Goal: Transaction & Acquisition: Purchase product/service

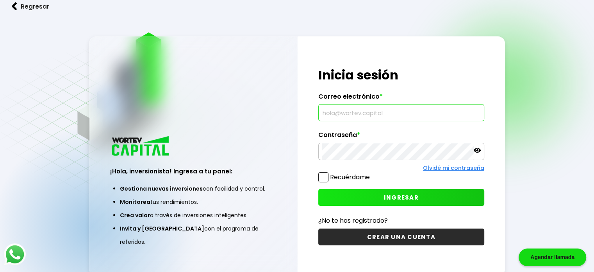
click at [403, 111] on input "text" at bounding box center [401, 112] width 159 height 16
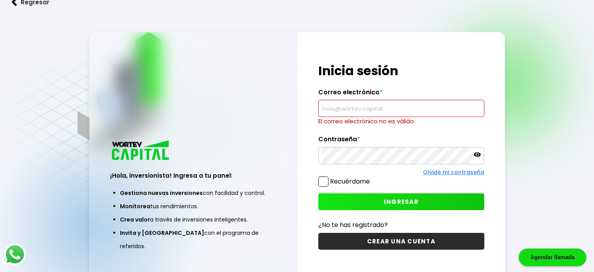
paste input "[EMAIL_ADDRESS][DOMAIN_NAME]"
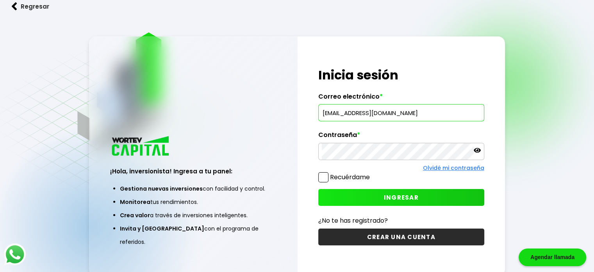
type input "[EMAIL_ADDRESS][DOMAIN_NAME]"
click at [323, 178] on span at bounding box center [324, 177] width 10 height 10
click at [372, 173] on input "Recuérdame" at bounding box center [372, 173] width 0 height 0
click at [422, 198] on button "INGRESAR" at bounding box center [402, 197] width 166 height 17
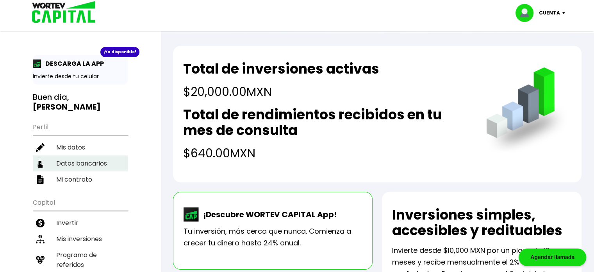
click at [102, 159] on li "Datos bancarios" at bounding box center [80, 163] width 95 height 16
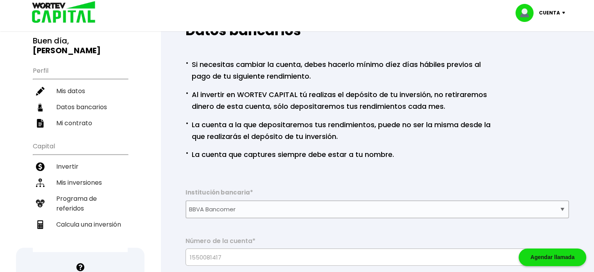
scroll to position [54, 0]
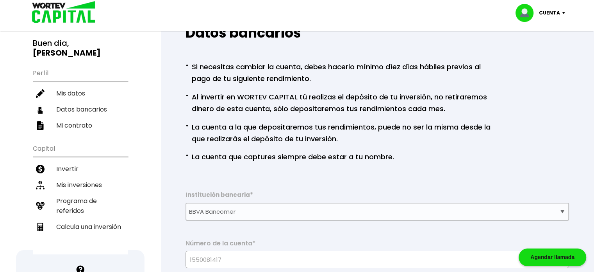
click at [563, 13] on img at bounding box center [565, 13] width 11 height 2
click at [549, 127] on div "Datos bancarios · Si necesitas cambiar la cuenta, debes hacerlo mínimo díez día…" at bounding box center [377, 169] width 409 height 301
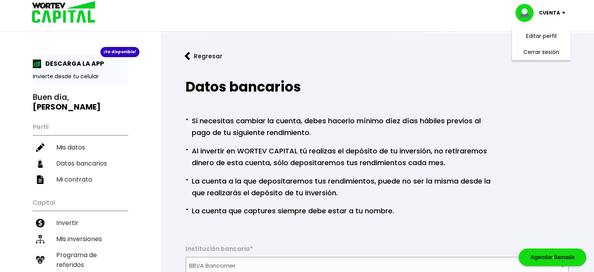
click at [549, 195] on div "Datos bancarios · Si necesitas cambiar la cuenta, debes hacerlo mínimo díez día…" at bounding box center [377, 223] width 409 height 301
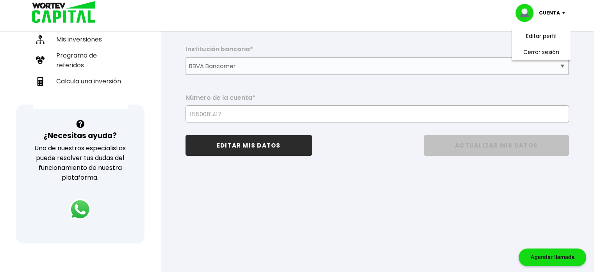
scroll to position [127, 0]
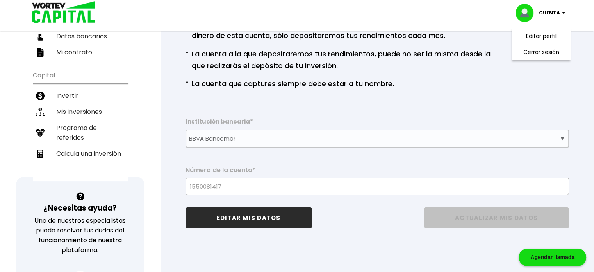
click at [257, 221] on button "EDITAR MIS DATOS" at bounding box center [249, 217] width 127 height 21
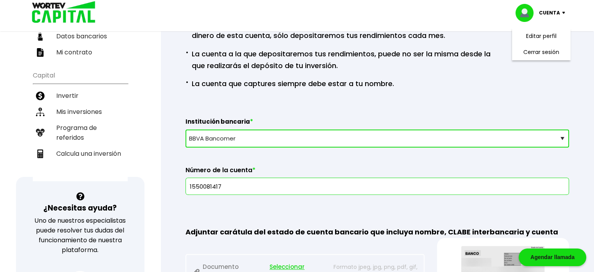
click at [367, 210] on div "Adjuntar carátula del estado de cuenta bancario que incluya nombre, CLABE inter…" at bounding box center [378, 255] width 384 height 97
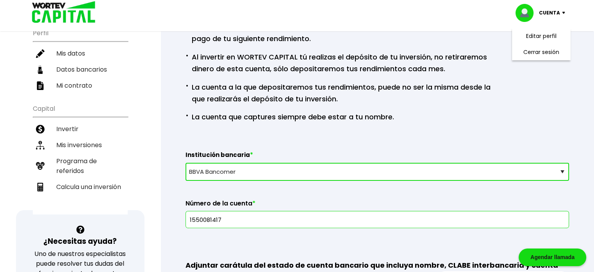
scroll to position [96, 0]
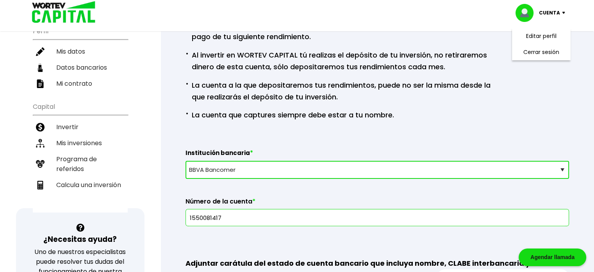
click at [562, 171] on select "Selecciona tu banco ABC Capital Actinver Afirme Albo ASP Banamex Banbajio Banco…" at bounding box center [378, 170] width 384 height 18
select select "HSBC"
click at [186, 161] on select "Selecciona tu banco ABC Capital Actinver Afirme Albo ASP Banamex Banbajio Banco…" at bounding box center [378, 170] width 384 height 18
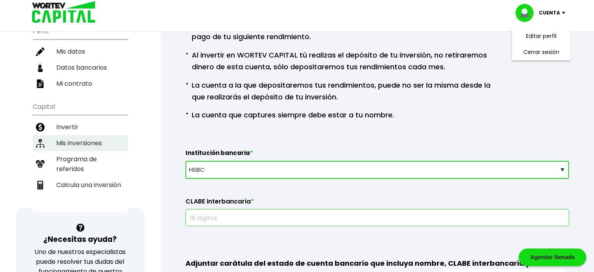
click at [81, 138] on li "Mis inversiones" at bounding box center [80, 143] width 95 height 16
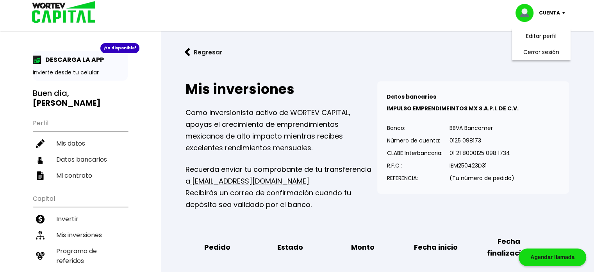
scroll to position [5, 0]
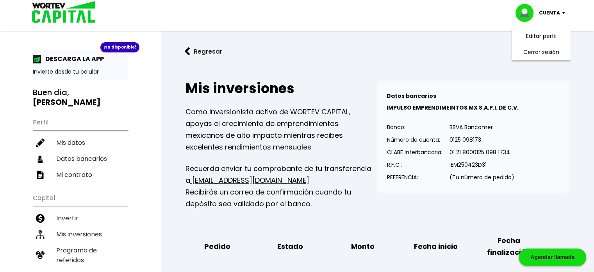
click at [574, 172] on div "Mis inversiones Como inversionista activo de WORTEV CAPITAL, apoyas el crecimie…" at bounding box center [377, 199] width 409 height 263
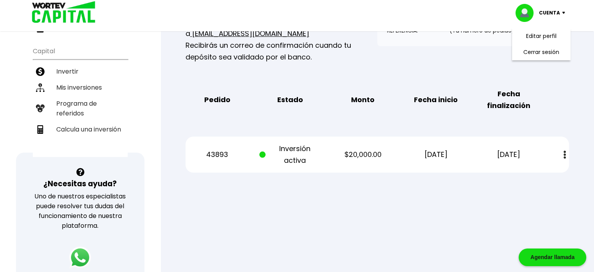
scroll to position [127, 0]
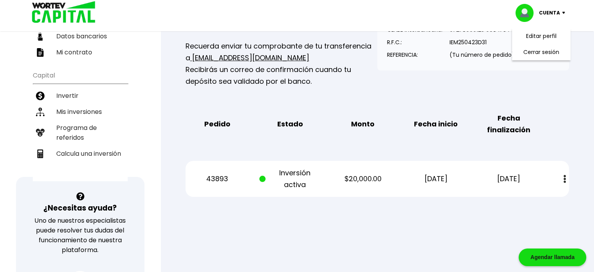
click at [566, 178] on img at bounding box center [565, 179] width 2 height 8
click at [275, 243] on div at bounding box center [297, 136] width 594 height 272
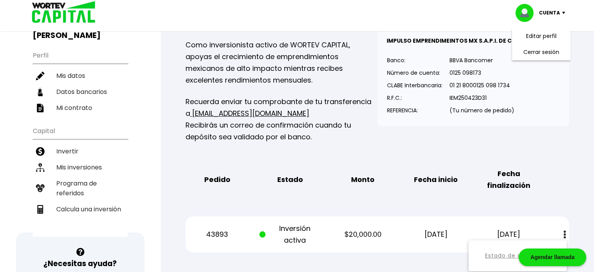
scroll to position [64, 0]
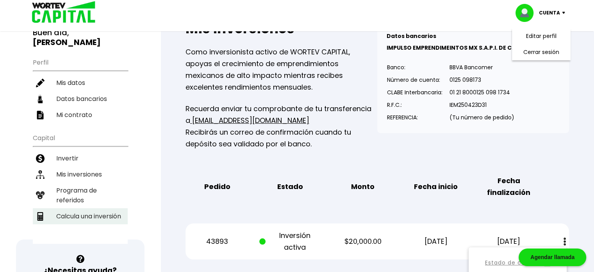
click at [103, 213] on li "Calcula una inversión" at bounding box center [80, 216] width 95 height 16
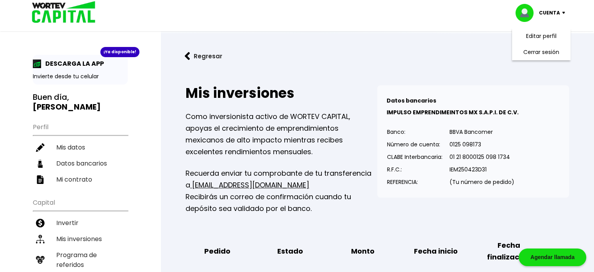
select select "1"
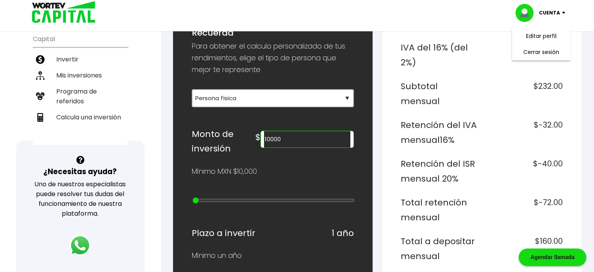
scroll to position [176, 0]
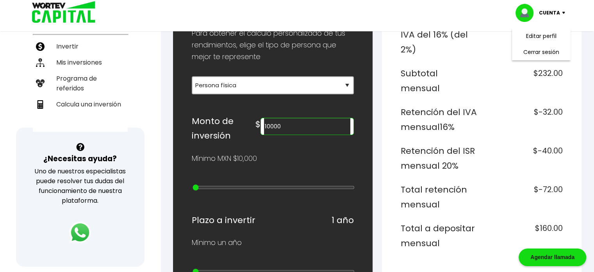
click at [311, 126] on input "10000" at bounding box center [307, 126] width 86 height 16
type input "1"
type input "500000"
click at [310, 207] on div "¿Cuánto quieres invertir? WORTEV CAPITAL crece tu dinero apoyando empresas mexi…" at bounding box center [273, 273] width 162 height 666
click at [591, 93] on div "Regresar Calcular una inversión ¿Cuánto quieres invertir? WORTEV CAPITAL crece …" at bounding box center [378, 247] width 434 height 780
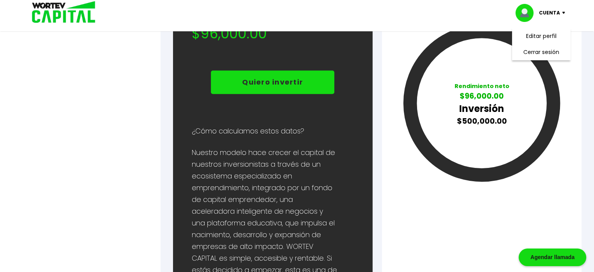
scroll to position [494, 0]
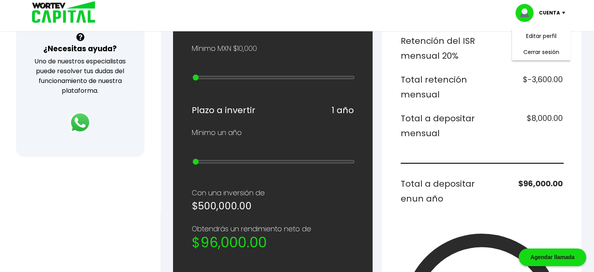
scroll to position [299, 0]
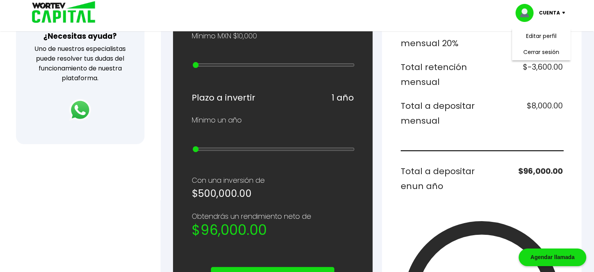
click at [398, 119] on div "Desglose de rendimientos Monto a invertir $500,000.00 Rendimiento mensual $10,0…" at bounding box center [482, 150] width 200 height 691
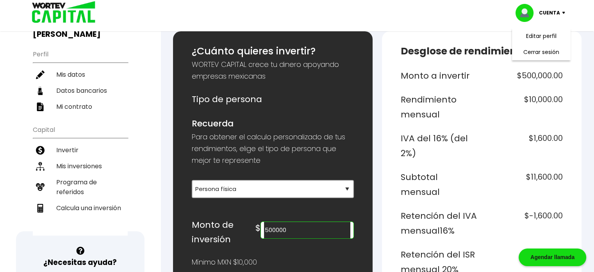
scroll to position [95, 0]
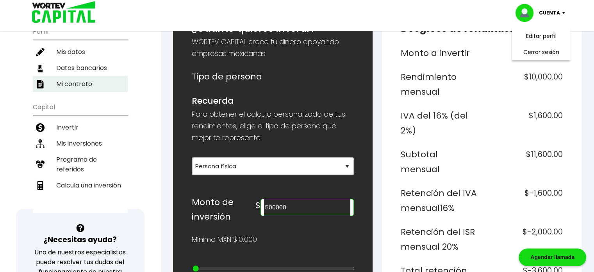
click at [82, 82] on li "Mi contrato" at bounding box center [80, 84] width 95 height 16
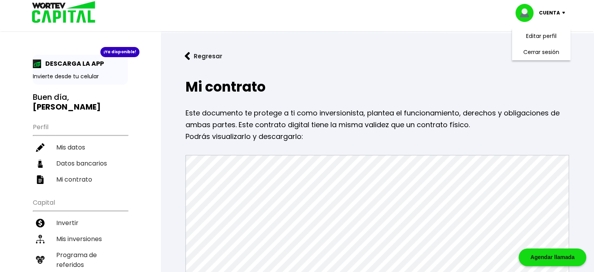
scroll to position [238, 0]
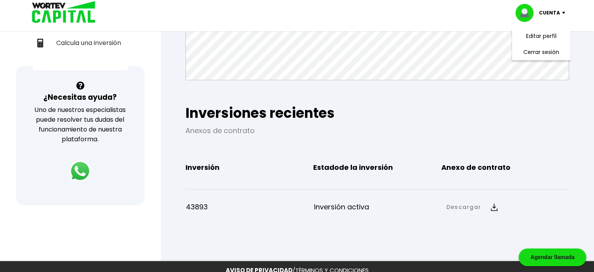
drag, startPoint x: 600, startPoint y: 143, endPoint x: 428, endPoint y: 108, distance: 175.1
click at [428, 108] on h2 "Inversiones recientes" at bounding box center [378, 113] width 384 height 16
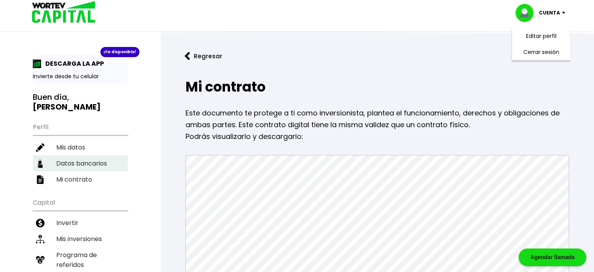
click at [97, 164] on li "Datos bancarios" at bounding box center [80, 163] width 95 height 16
select select "BBVA Bancomer"
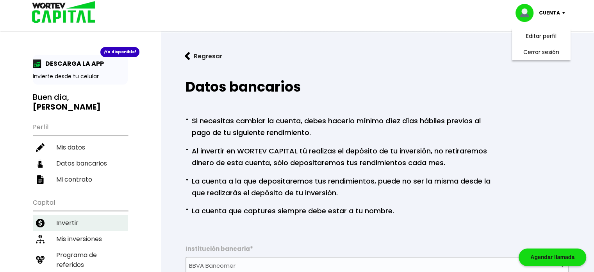
click at [72, 220] on li "Invertir" at bounding box center [80, 223] width 95 height 16
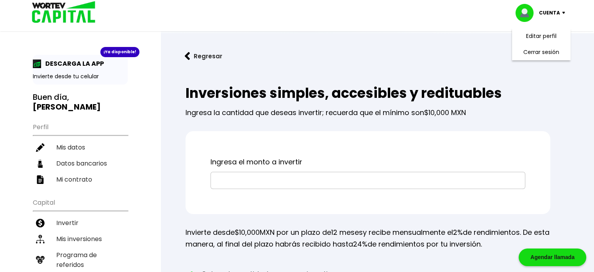
click at [257, 185] on input "text" at bounding box center [368, 180] width 308 height 16
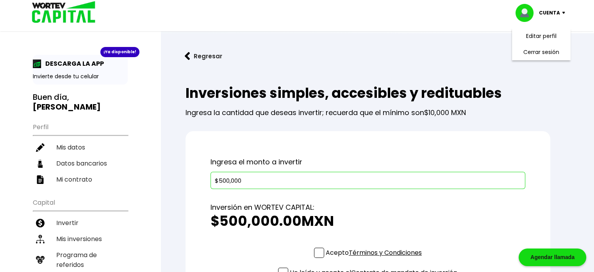
type input "$500,000"
click at [456, 229] on div "Inversión en WORTEV CAPITAL: $500,000.00 MXN" at bounding box center [368, 218] width 315 height 59
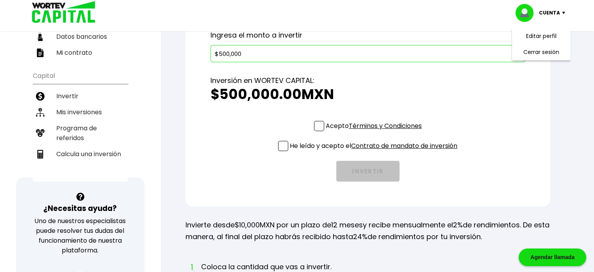
scroll to position [126, 0]
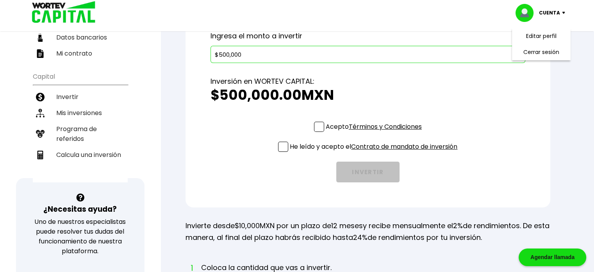
click at [319, 127] on span at bounding box center [319, 127] width 10 height 10
click at [376, 132] on input "Acepto Términos y Condiciones" at bounding box center [376, 132] width 0 height 0
click at [279, 147] on span at bounding box center [283, 146] width 10 height 10
click at [376, 152] on input "He leído y acepto el Contrato de mandato de inversión" at bounding box center [376, 152] width 0 height 0
click at [365, 172] on button "INVERTIR" at bounding box center [367, 171] width 63 height 21
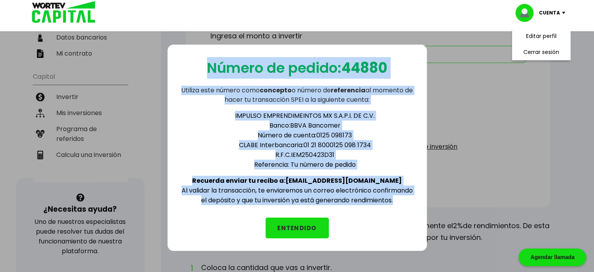
drag, startPoint x: 204, startPoint y: 68, endPoint x: 417, endPoint y: 199, distance: 250.2
click at [417, 199] on div "Número de pedido: 44880 Utiliza este número como concepto o número de referenci…" at bounding box center [298, 148] width 260 height 206
copy div "Número de pedido: 44880 Utiliza este número como concepto o número de referenci…"
click at [305, 227] on button "ENTENDIDO" at bounding box center [297, 227] width 63 height 21
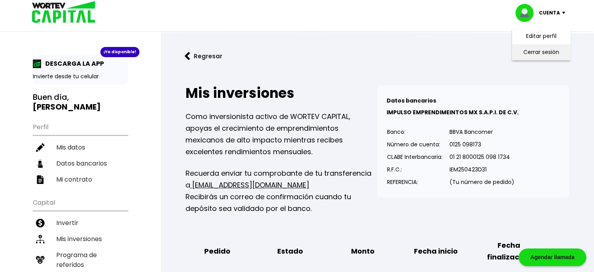
click at [534, 52] on li "Cerrar sesión" at bounding box center [541, 52] width 63 height 16
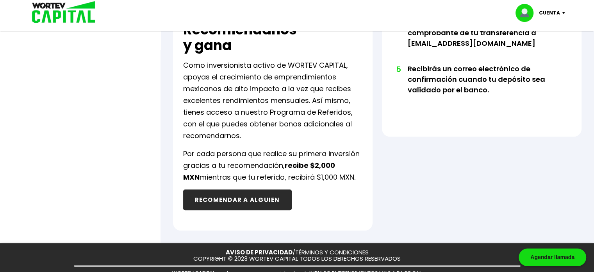
scroll to position [448, 0]
